Goal: Task Accomplishment & Management: Use online tool/utility

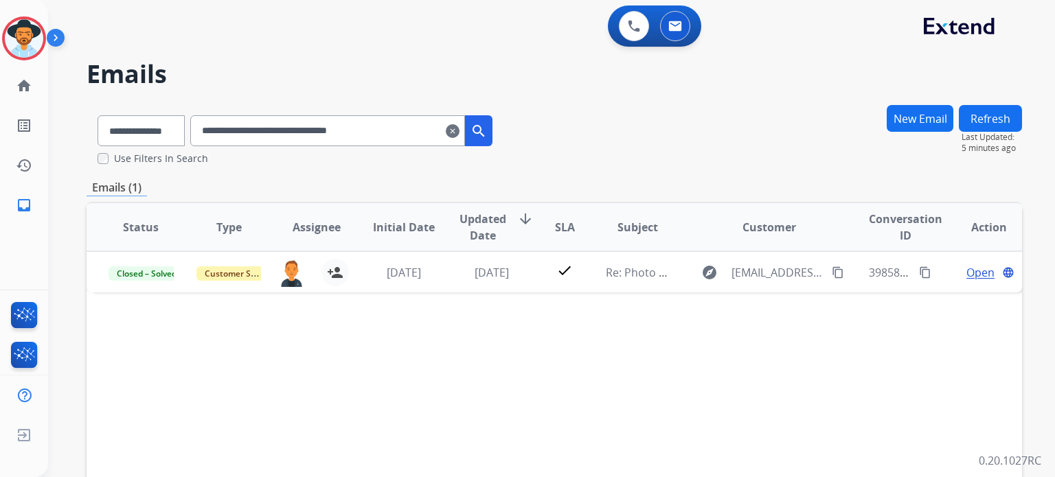
select select "**********"
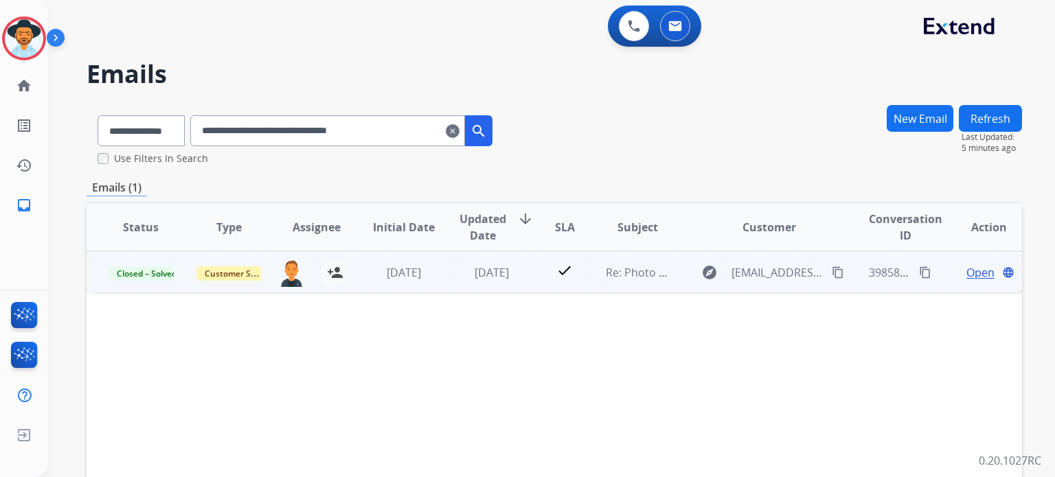
click at [974, 269] on span "Open" at bounding box center [980, 272] width 28 height 16
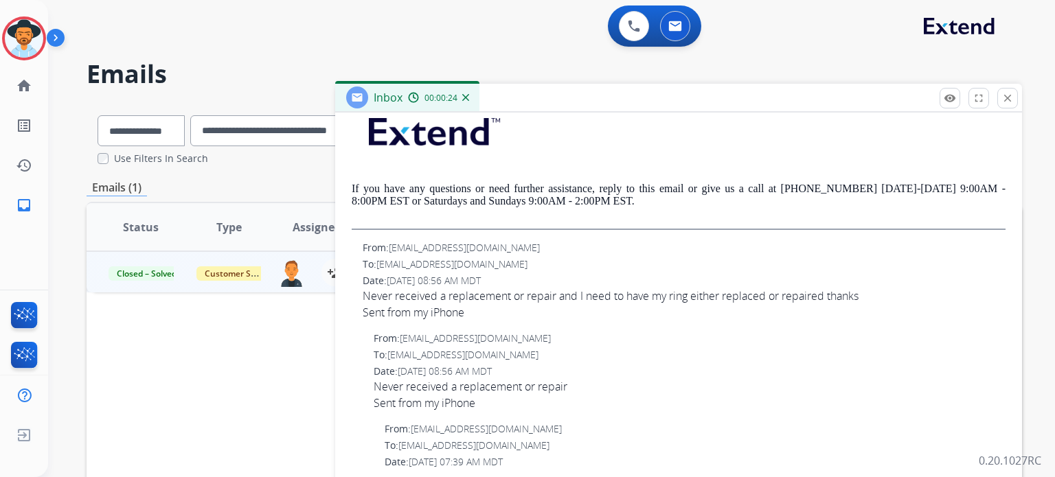
scroll to position [549, 0]
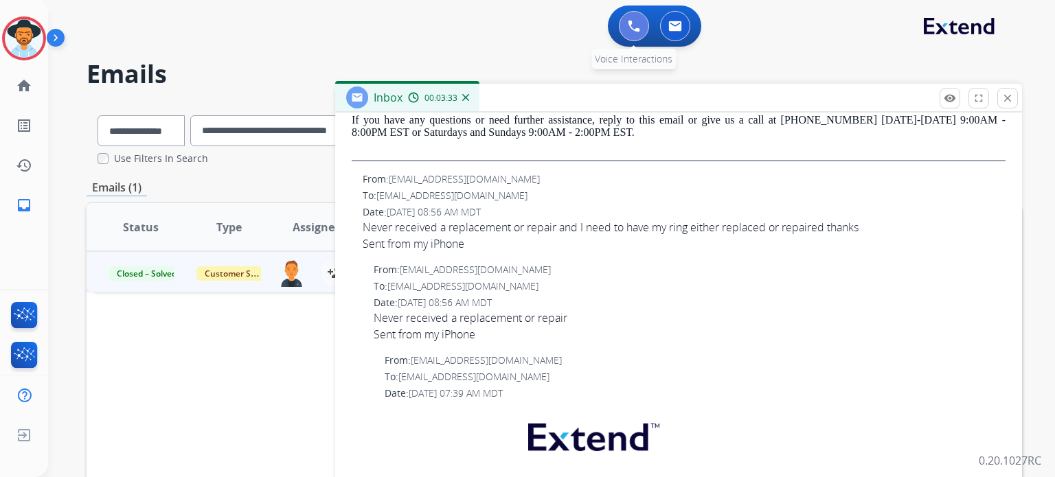
click at [640, 34] on button at bounding box center [634, 26] width 30 height 30
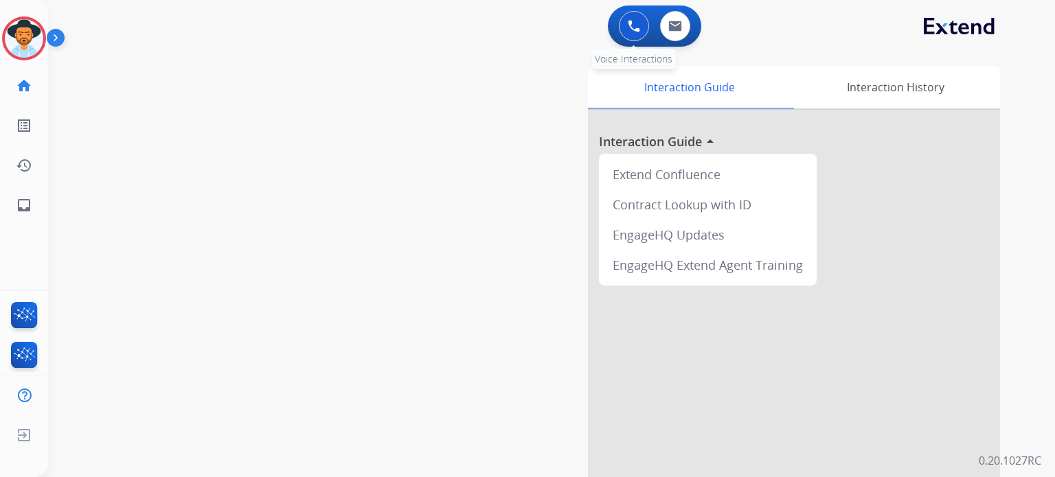
click at [632, 27] on img at bounding box center [634, 26] width 12 height 12
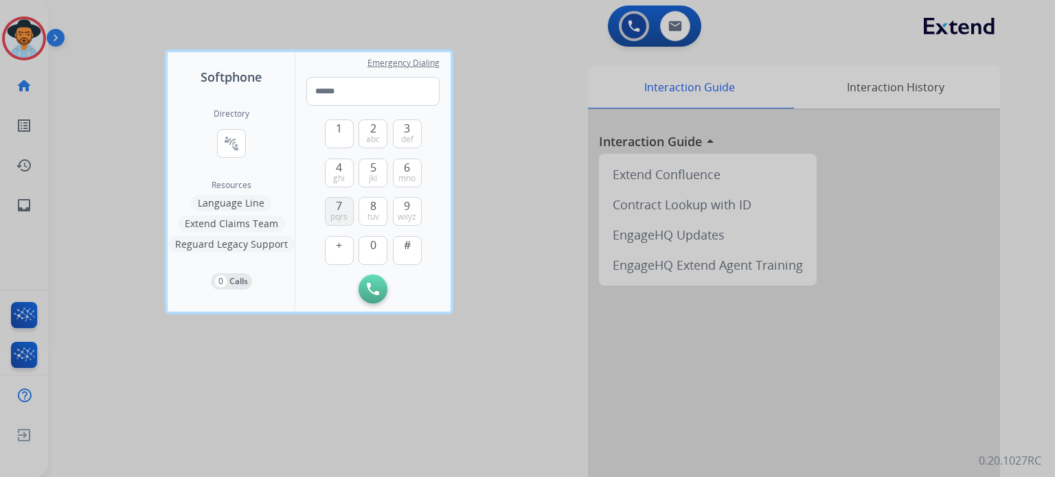
click at [343, 211] on button "7 pqrs" at bounding box center [339, 211] width 29 height 29
click at [404, 134] on span "def" at bounding box center [407, 139] width 12 height 11
click at [406, 138] on span "def" at bounding box center [407, 139] width 12 height 11
click at [376, 165] on button "5 jkl" at bounding box center [372, 173] width 29 height 29
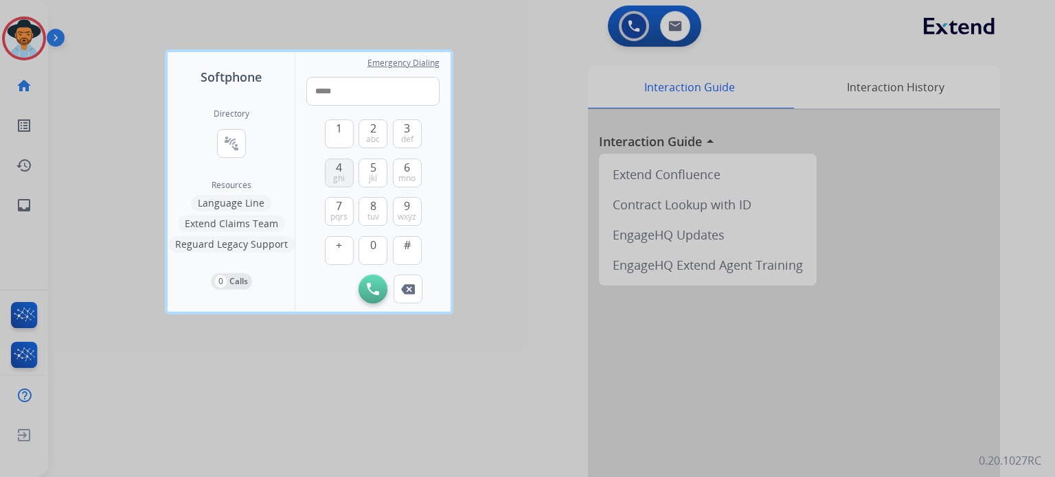
click at [336, 173] on span "ghi" at bounding box center [339, 178] width 12 height 11
click at [372, 209] on span "8" at bounding box center [373, 206] width 6 height 16
click at [376, 247] on button "0" at bounding box center [372, 250] width 29 height 29
click at [373, 214] on span "tuv" at bounding box center [373, 216] width 12 height 11
click at [332, 138] on button "1" at bounding box center [339, 133] width 29 height 29
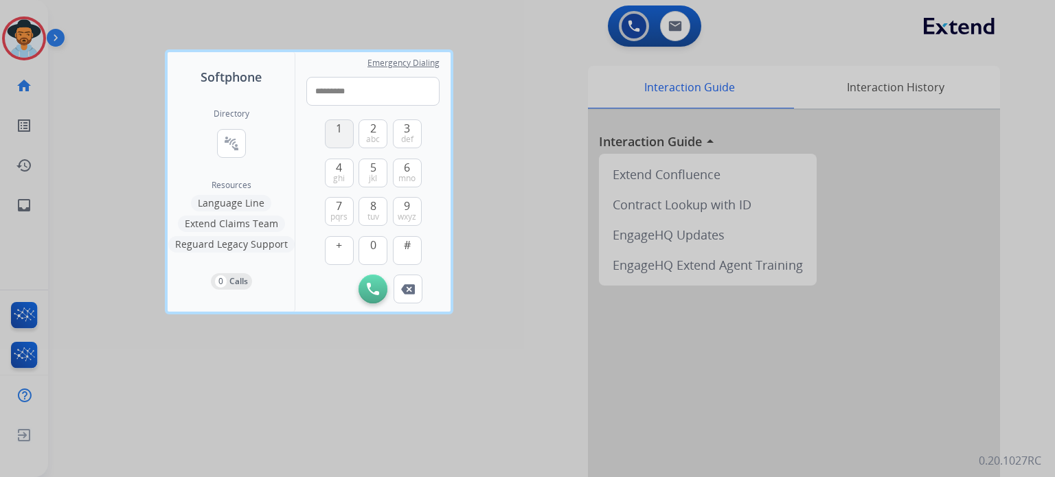
type input "**********"
click at [373, 288] on img at bounding box center [373, 289] width 12 height 12
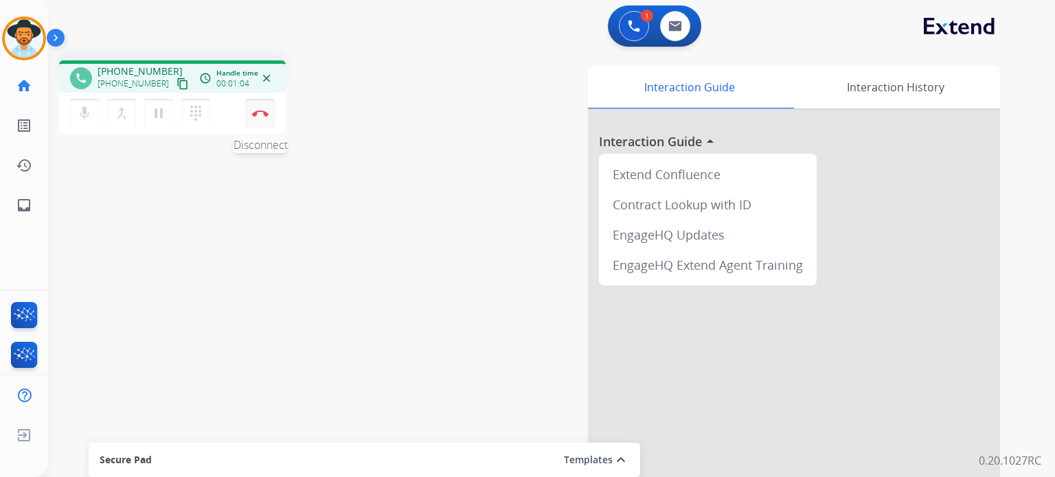
click at [256, 115] on img at bounding box center [260, 113] width 16 height 7
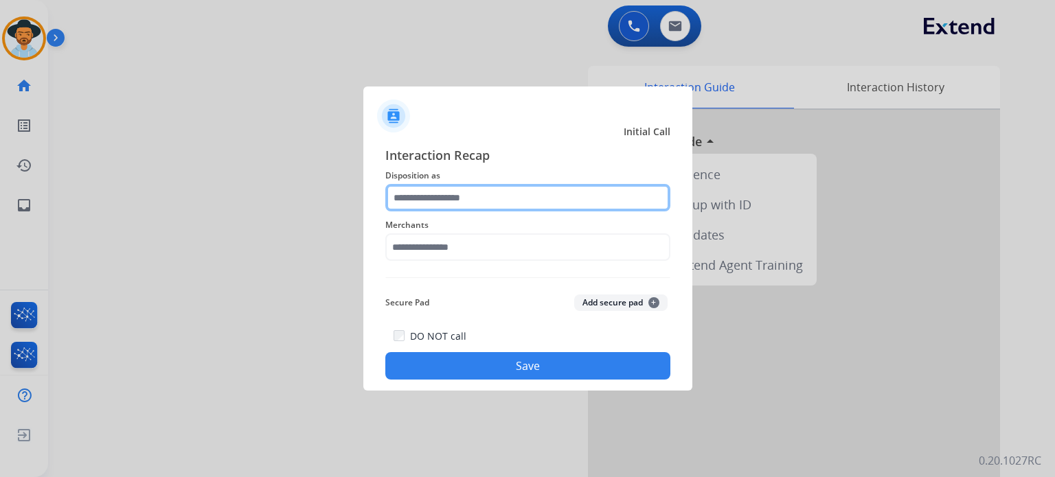
click at [419, 202] on input "text" at bounding box center [527, 197] width 285 height 27
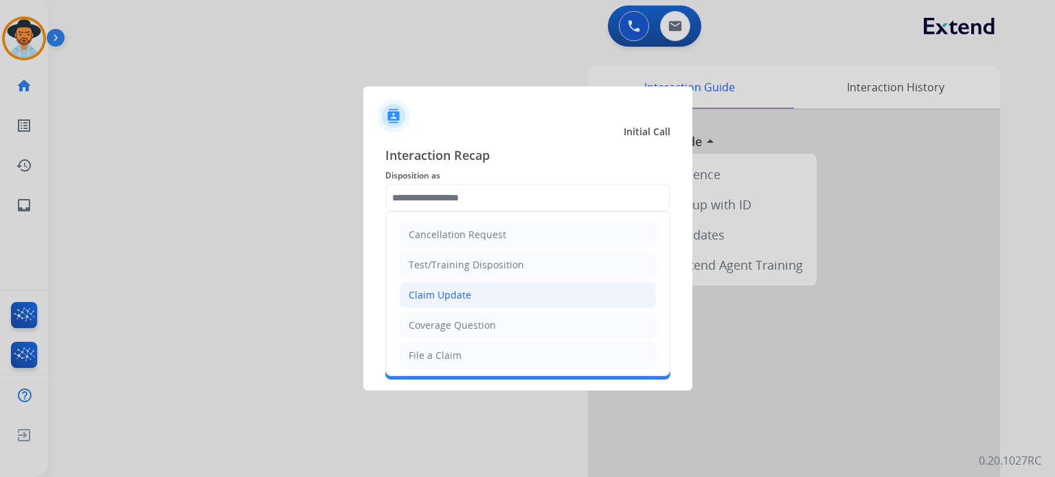
click at [459, 298] on div "Claim Update" at bounding box center [439, 295] width 62 height 14
type input "**********"
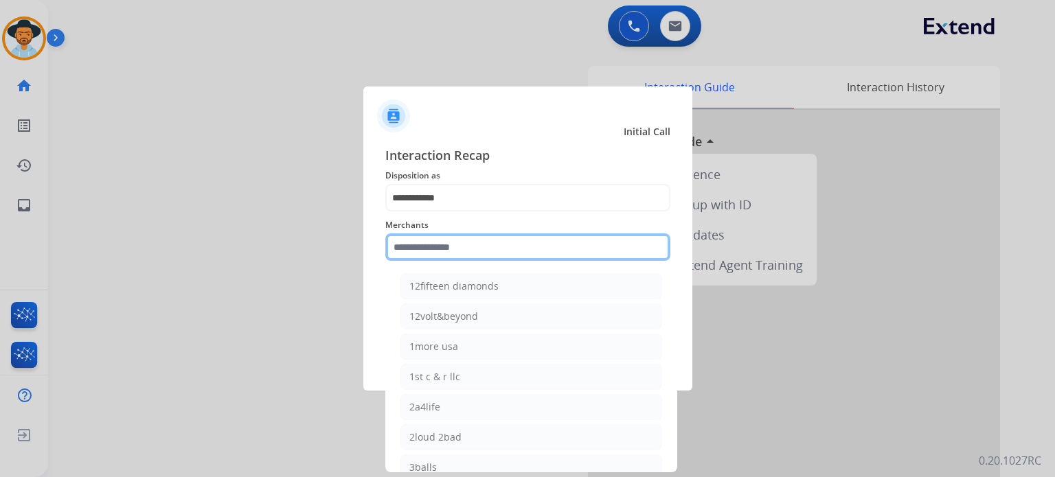
click at [448, 250] on input "text" at bounding box center [527, 246] width 285 height 27
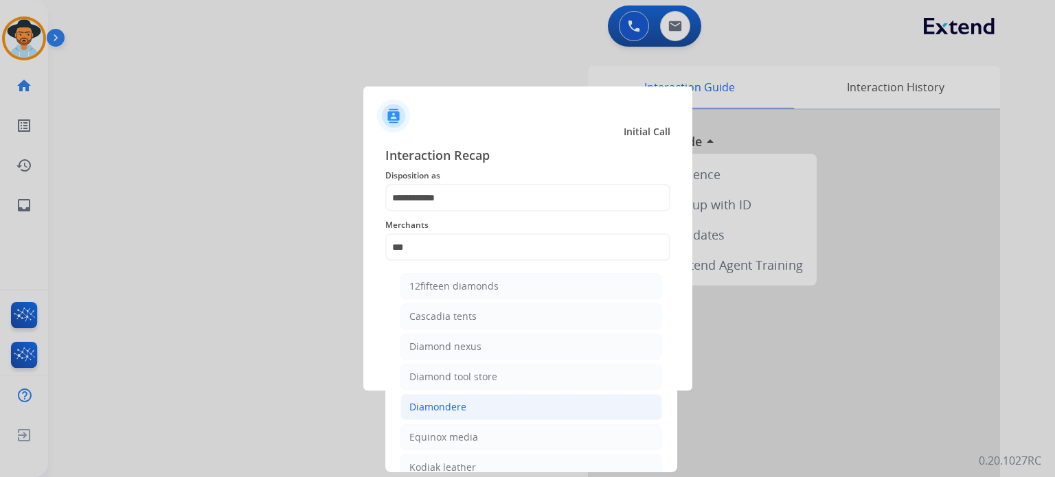
click at [463, 405] on div "Diamondere" at bounding box center [437, 407] width 57 height 14
type input "**********"
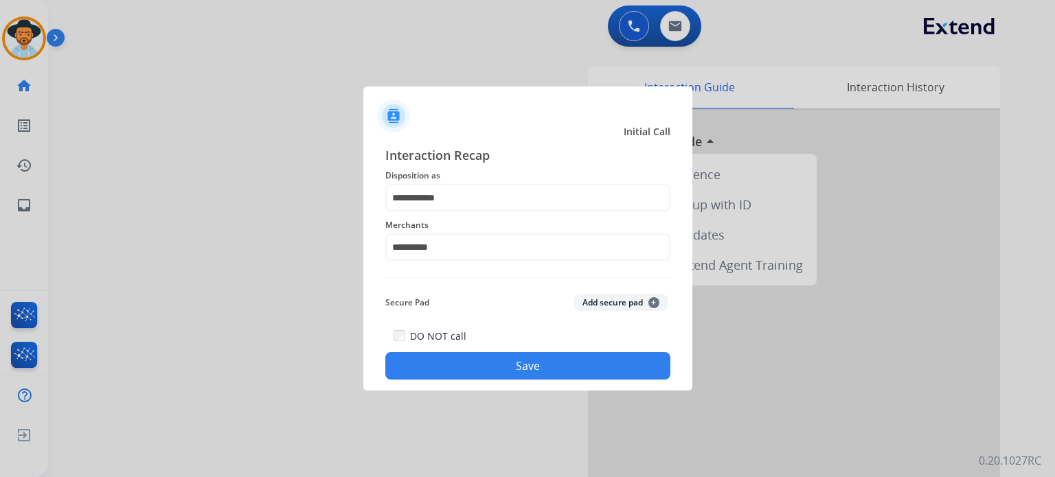
click at [486, 360] on button "Save" at bounding box center [527, 365] width 285 height 27
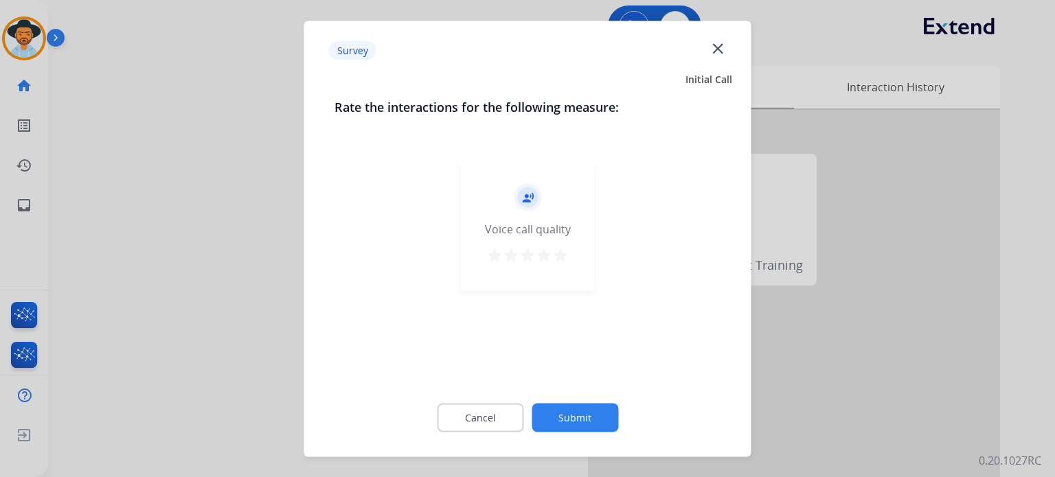
click at [562, 257] on mat-icon "star" at bounding box center [560, 254] width 16 height 16
click at [575, 426] on button "Submit" at bounding box center [574, 417] width 87 height 29
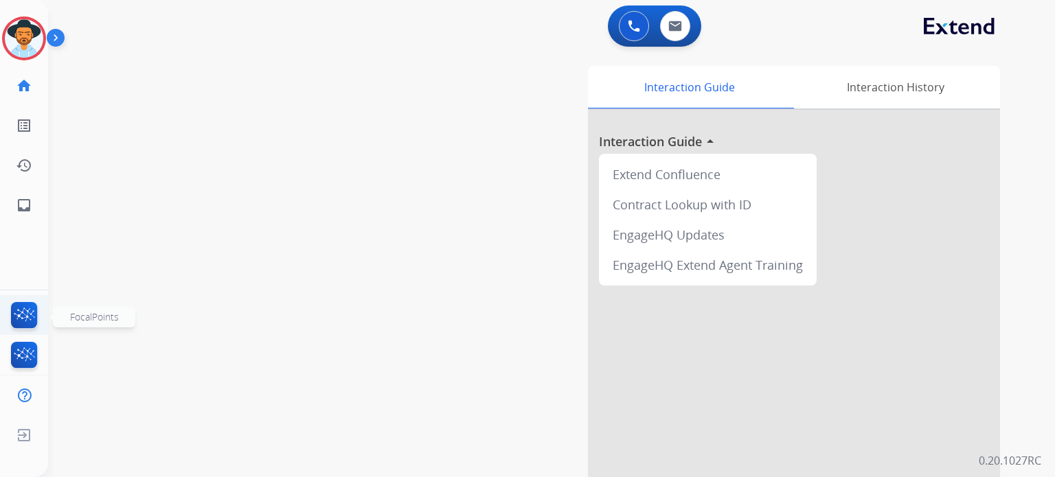
click at [25, 321] on img at bounding box center [24, 318] width 32 height 32
